Goal: Check status: Check status

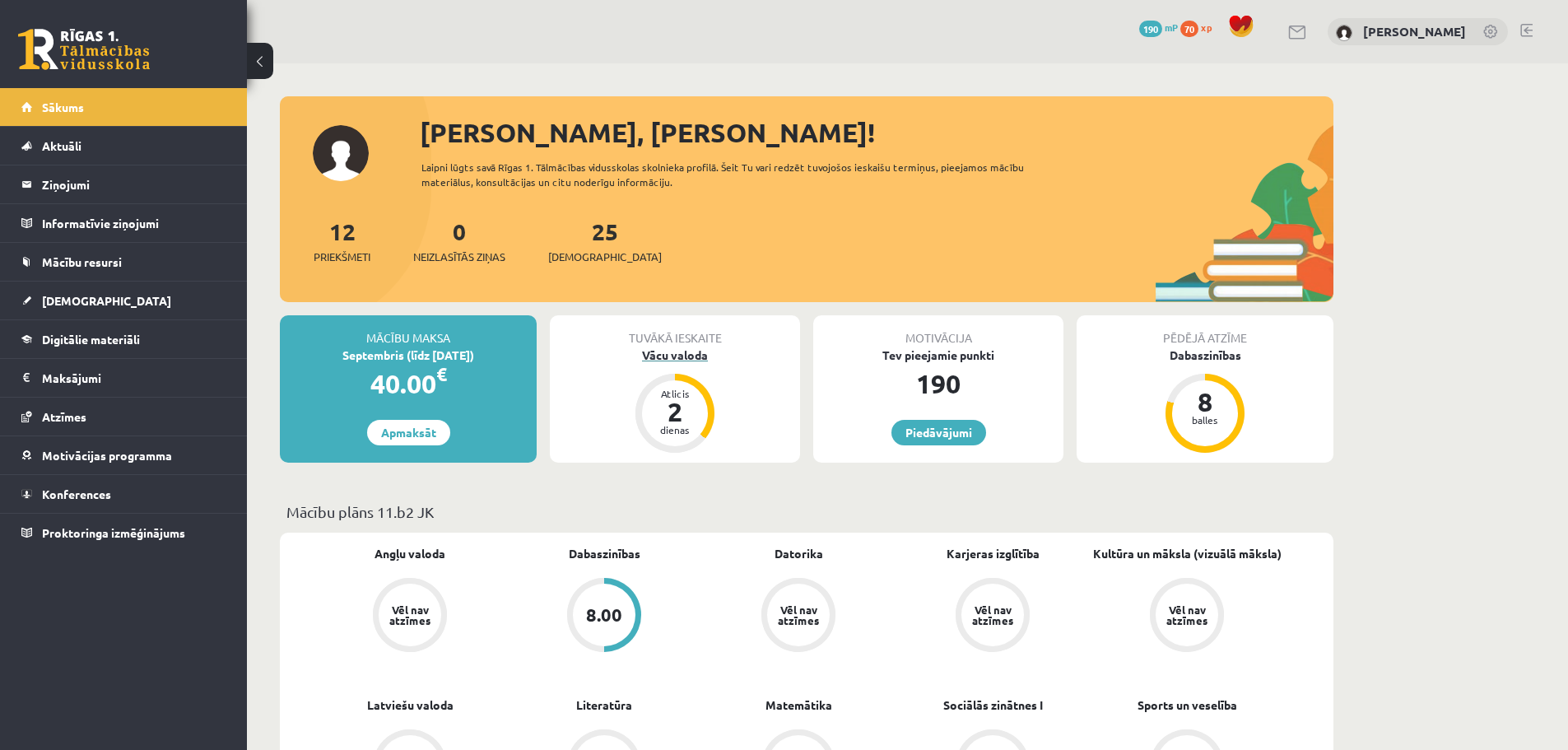
click at [653, 360] on div "Vācu valoda" at bounding box center [674, 354] width 250 height 17
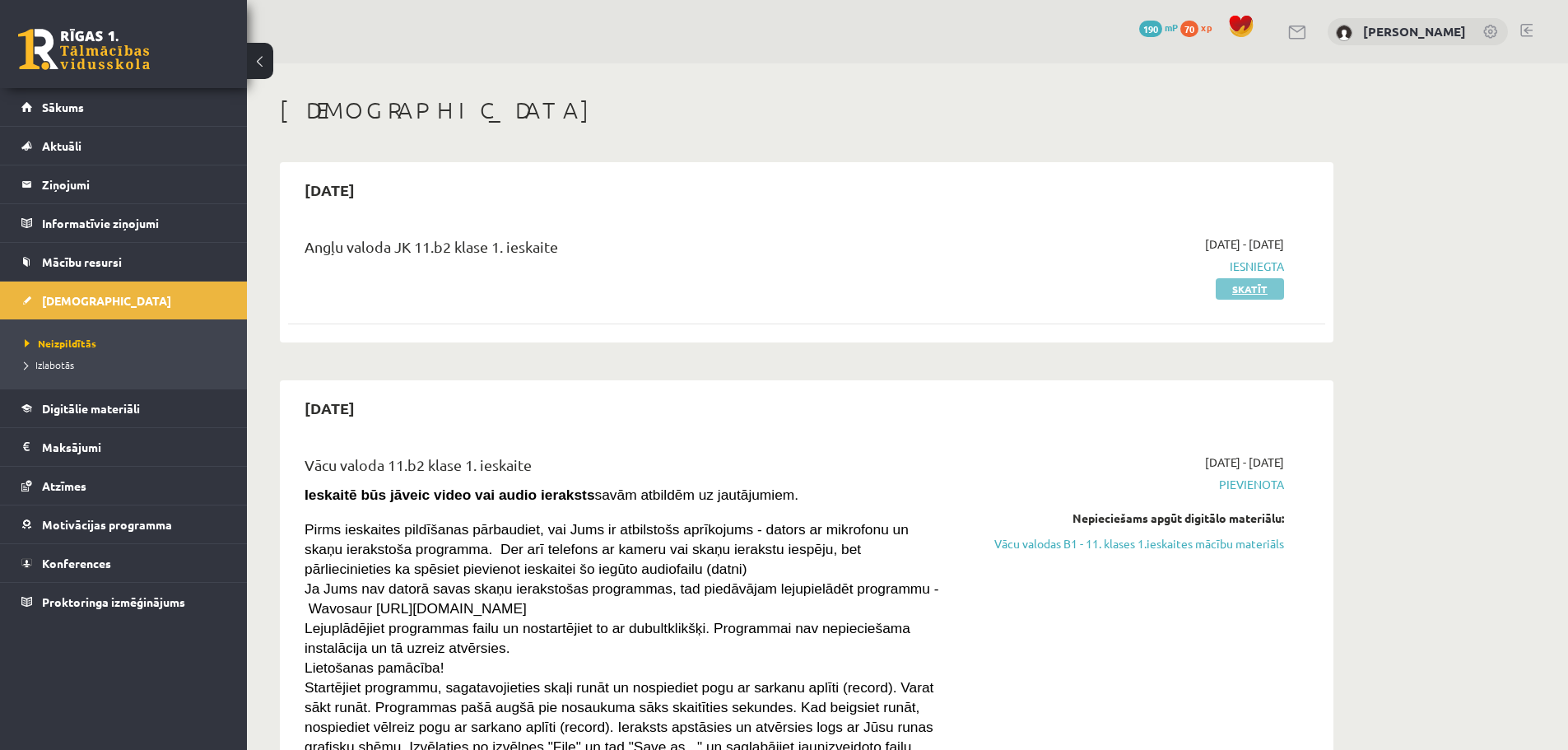
click at [1233, 286] on link "Skatīt" at bounding box center [1250, 289] width 69 height 22
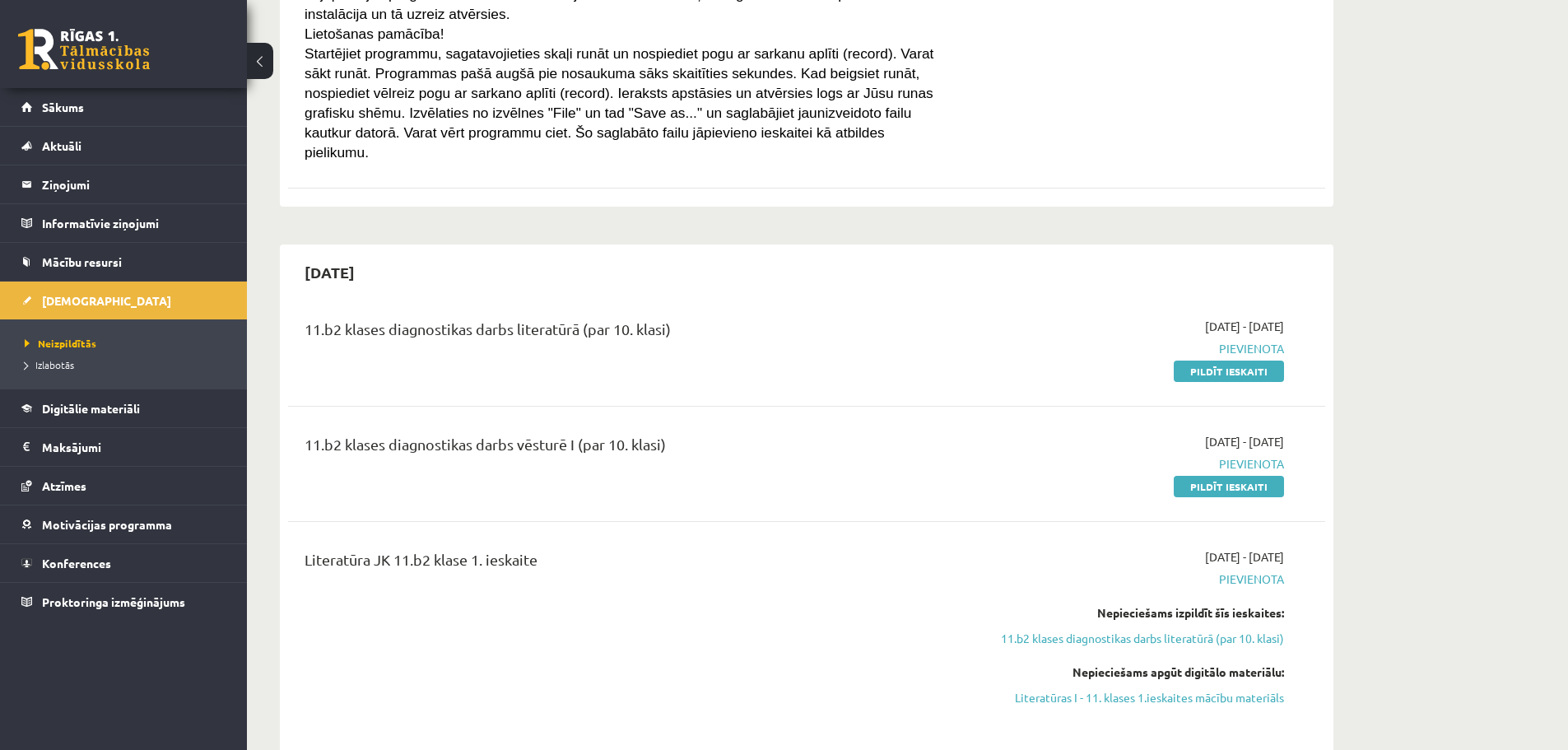
scroll to position [576, 0]
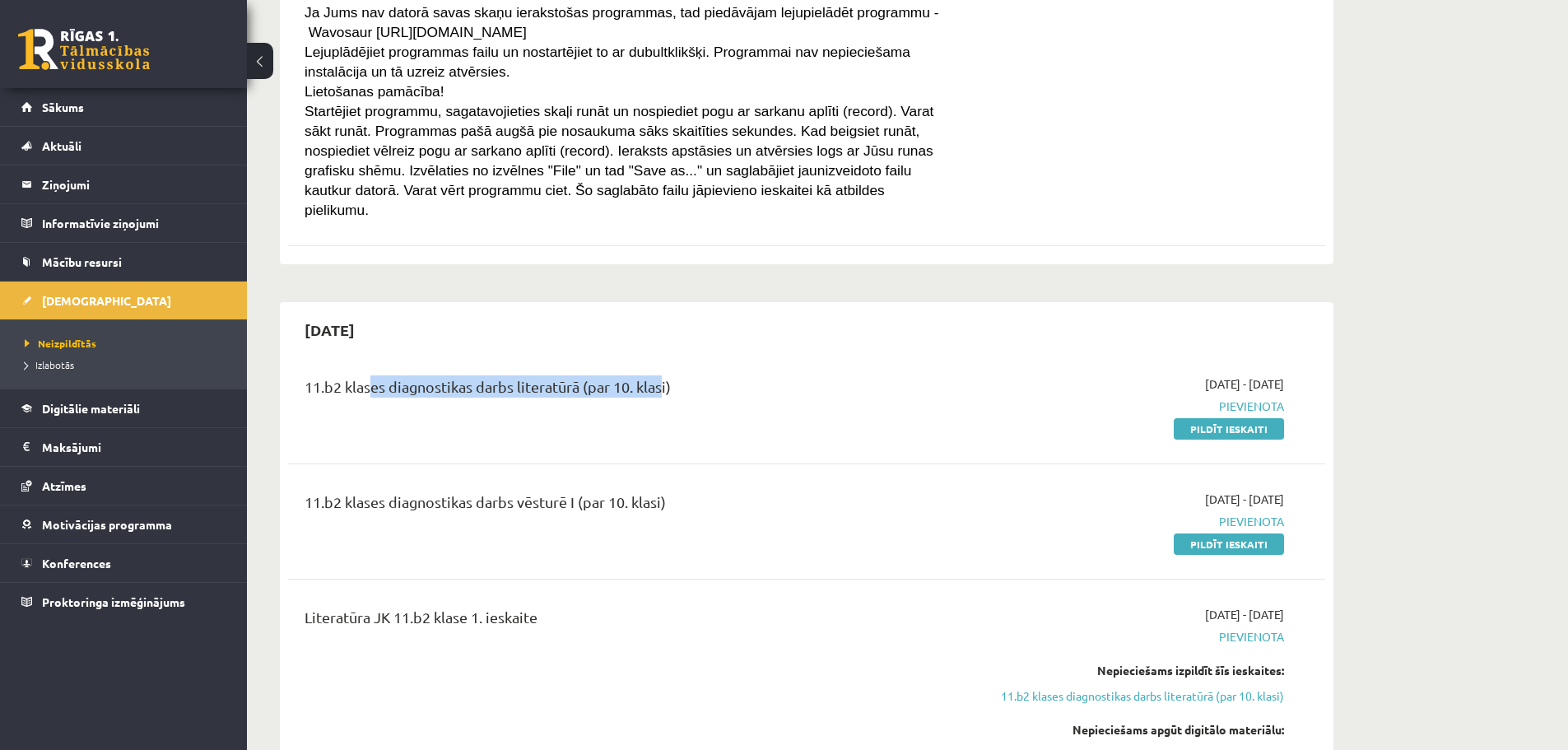
drag, startPoint x: 469, startPoint y: 383, endPoint x: 662, endPoint y: 389, distance: 193.1
click at [662, 389] on div "11.b2 klases diagnostikas darbs literatūrā (par 10. klasi)" at bounding box center [627, 406] width 669 height 61
click at [724, 398] on div "11.b2 klases diagnostikas darbs literatūrā (par 10. klasi)" at bounding box center [627, 406] width 669 height 61
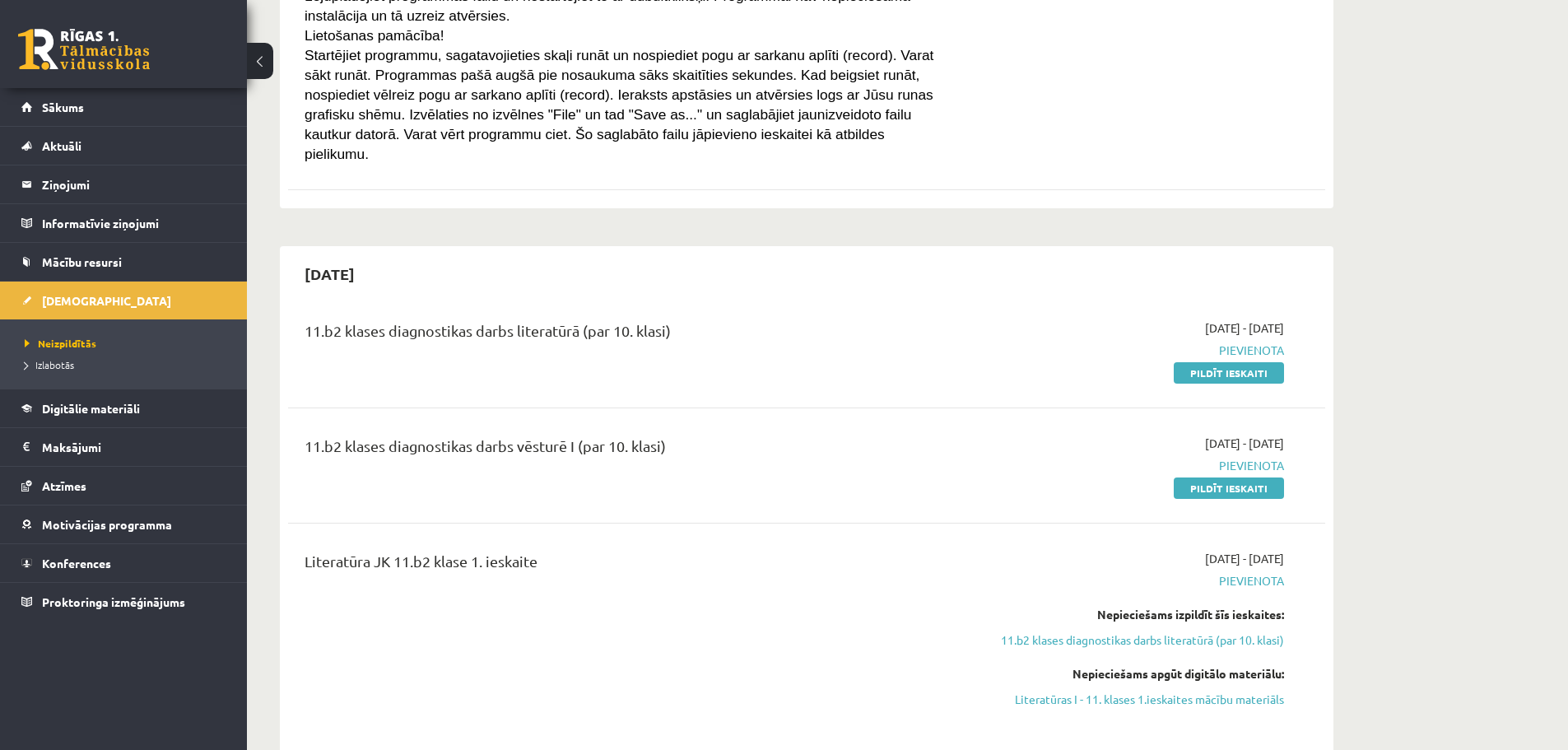
scroll to position [823, 0]
